Goal: Information Seeking & Learning: Learn about a topic

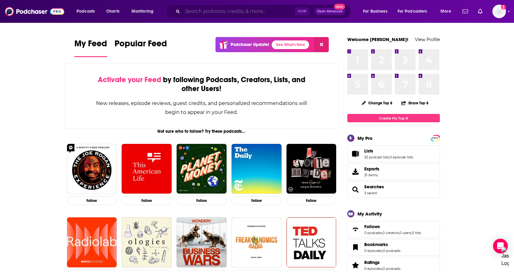
click at [202, 16] on input "Search podcasts, credits, & more..." at bounding box center [238, 11] width 112 height 10
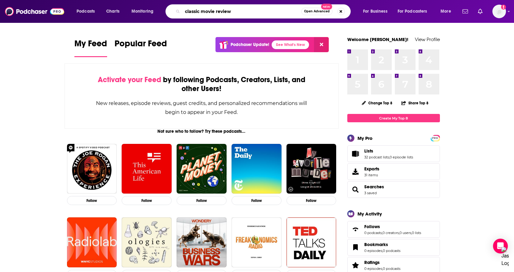
type input "classic movie review"
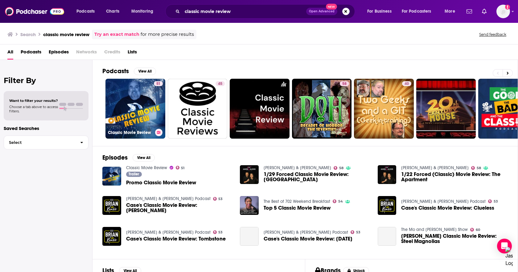
click at [143, 94] on link "51 Classic Movie Review" at bounding box center [136, 109] width 60 height 60
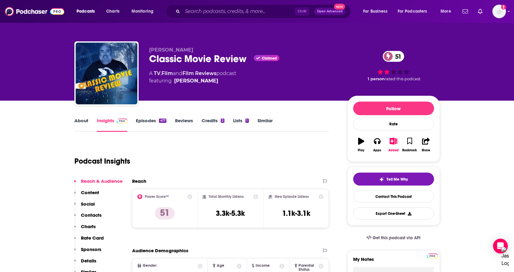
click at [87, 120] on link "About" at bounding box center [81, 125] width 14 height 14
